Goal: Find specific page/section: Find specific page/section

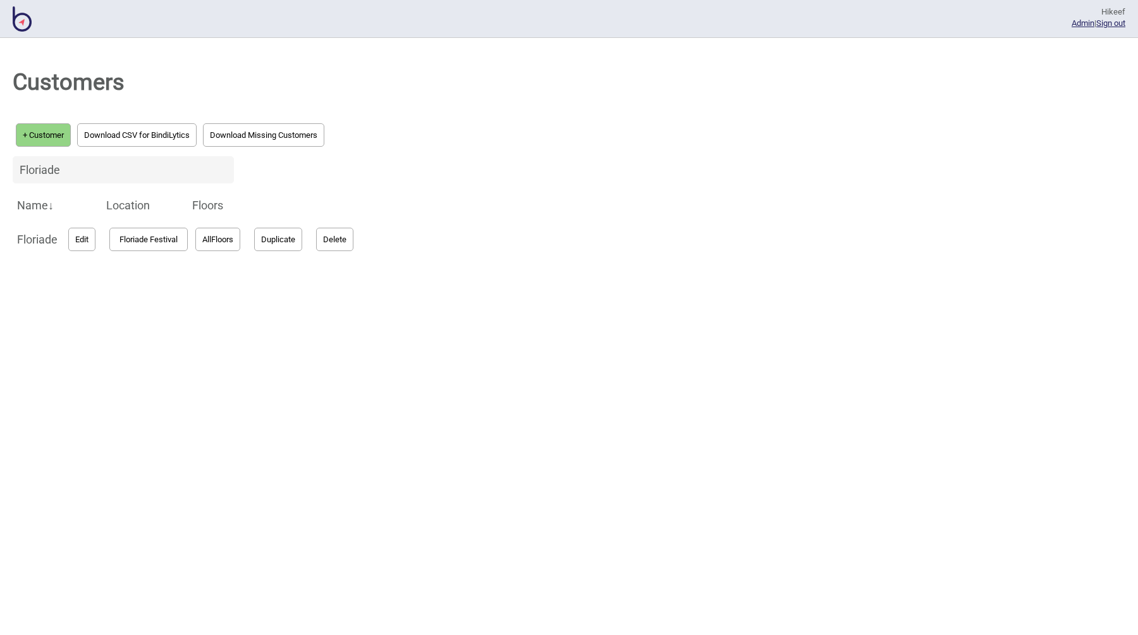
click at [619, 160] on div "Floriade" at bounding box center [569, 170] width 1112 height 40
click at [446, 106] on div "Customers + Customer Download CSV for BindiLytics Download Missing Customers Fl…" at bounding box center [569, 336] width 1138 height 597
click at [392, 90] on h1 "Customers" at bounding box center [569, 82] width 1112 height 46
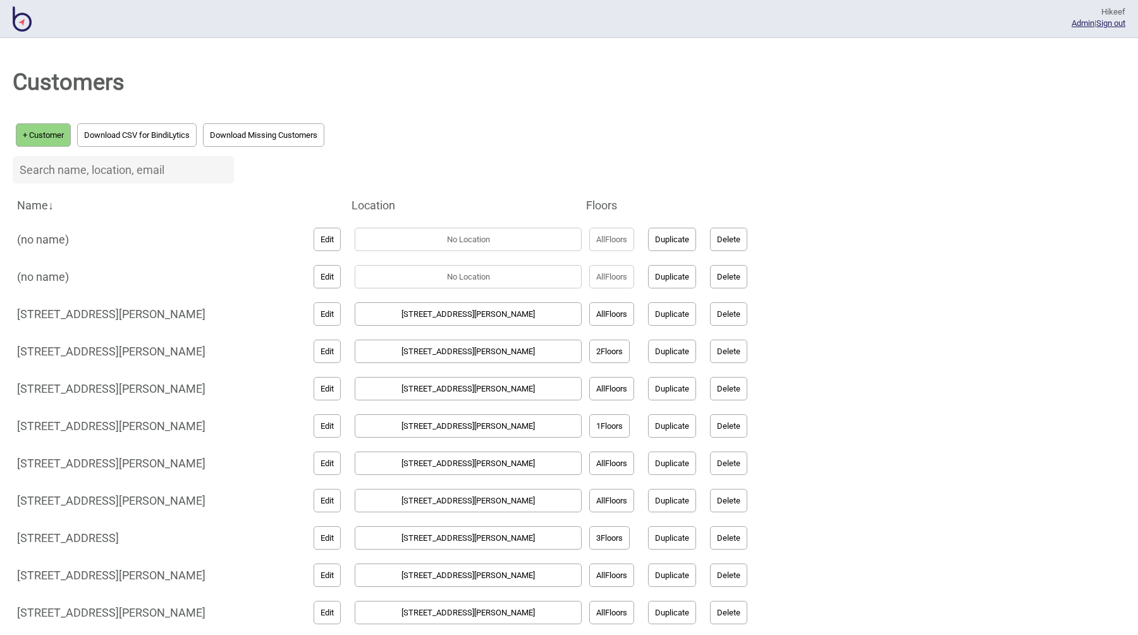
click at [428, 92] on h1 "Customers" at bounding box center [569, 82] width 1112 height 46
